Goal: Navigation & Orientation: Find specific page/section

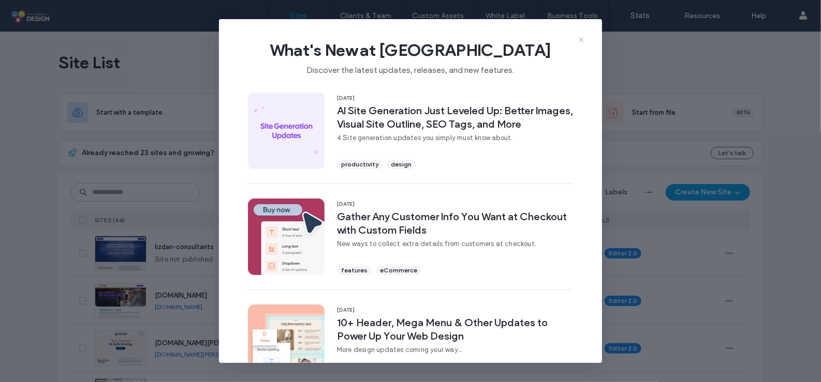
click at [580, 40] on icon at bounding box center [581, 40] width 8 height 8
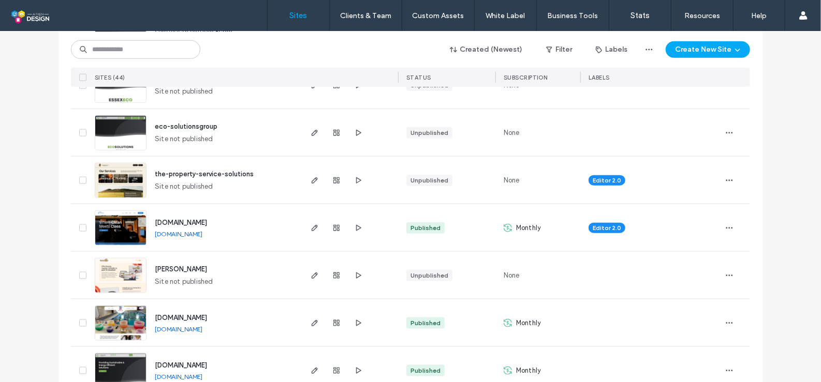
scroll to position [658, 0]
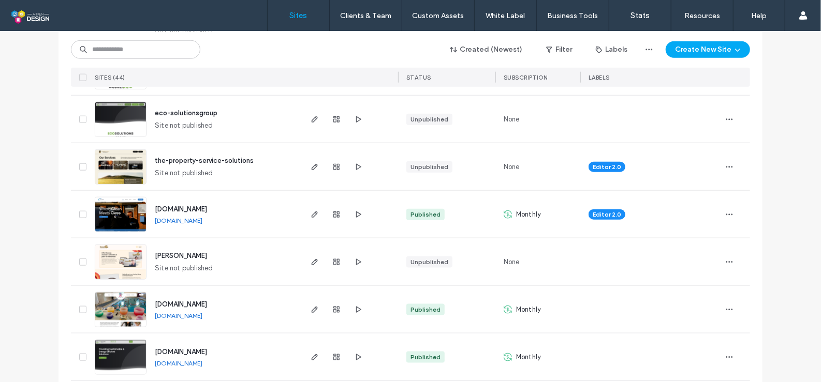
click at [207, 209] on span "www.firstclasscleaninggroup.co.uk" at bounding box center [181, 209] width 52 height 8
